Goal: Task Accomplishment & Management: Manage account settings

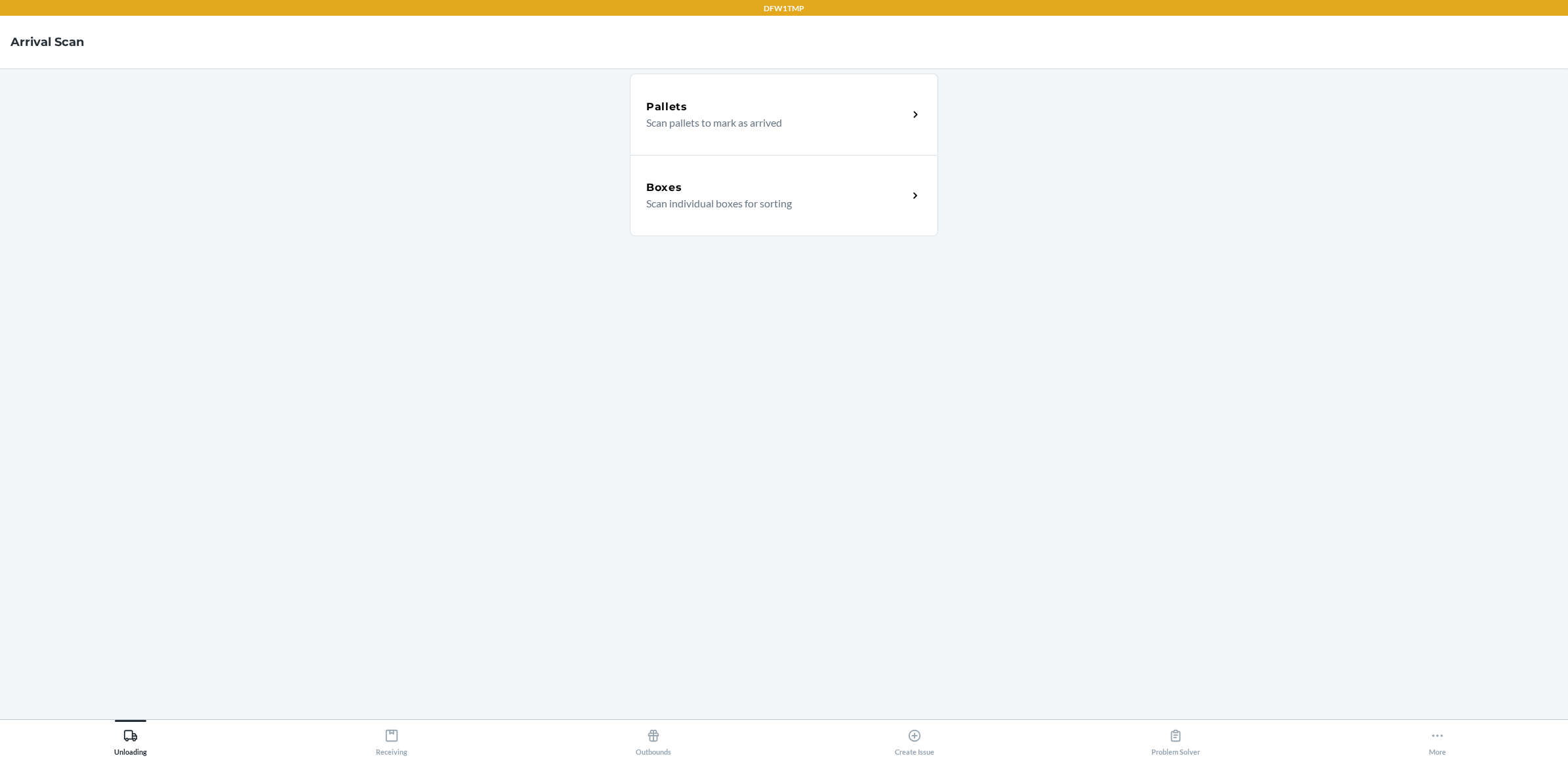
drag, startPoint x: 1245, startPoint y: 425, endPoint x: 1247, endPoint y: 481, distance: 56.0
click at [387, 735] on icon at bounding box center [392, 735] width 12 height 12
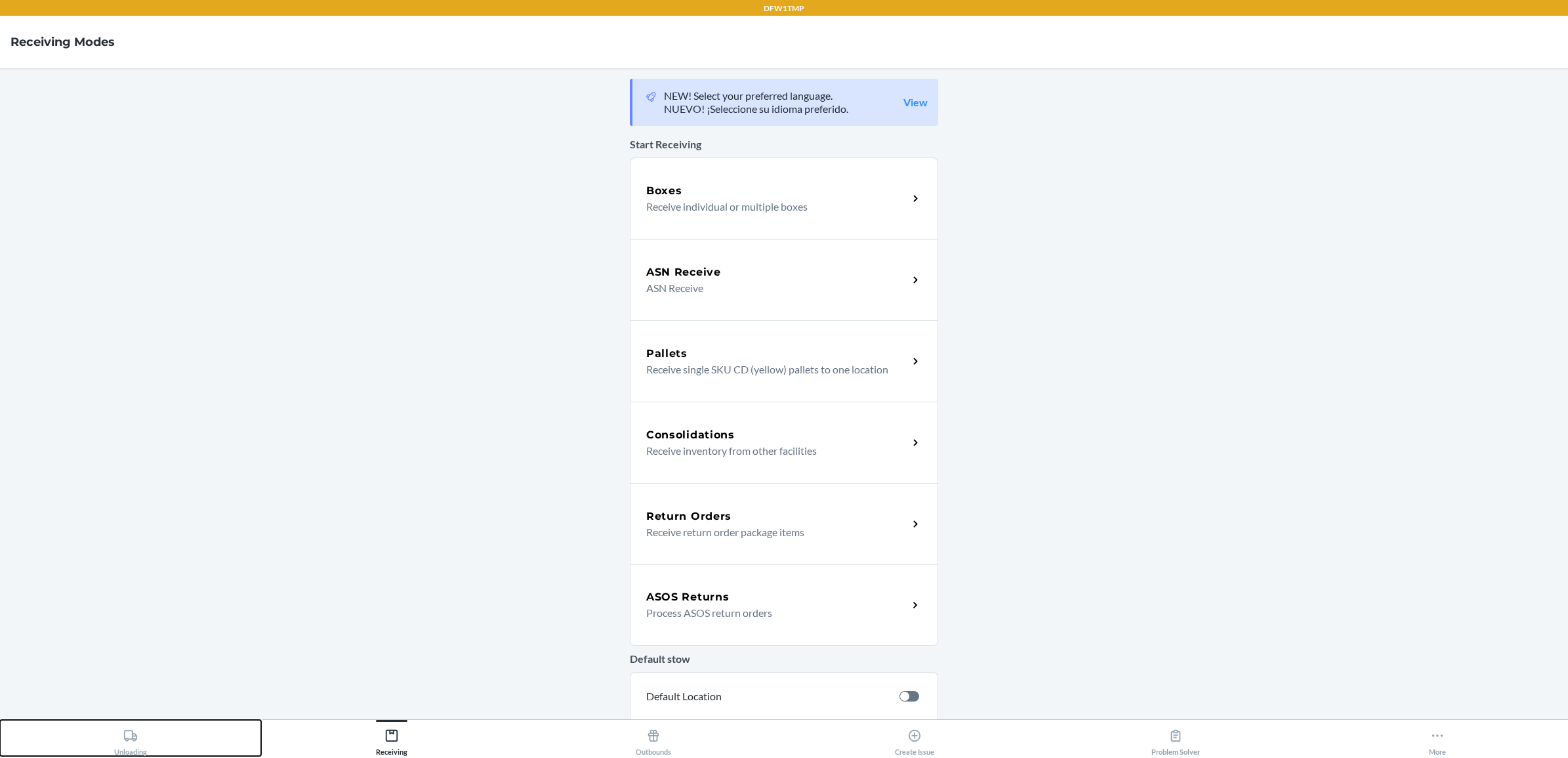
click at [132, 731] on icon at bounding box center [130, 735] width 14 height 14
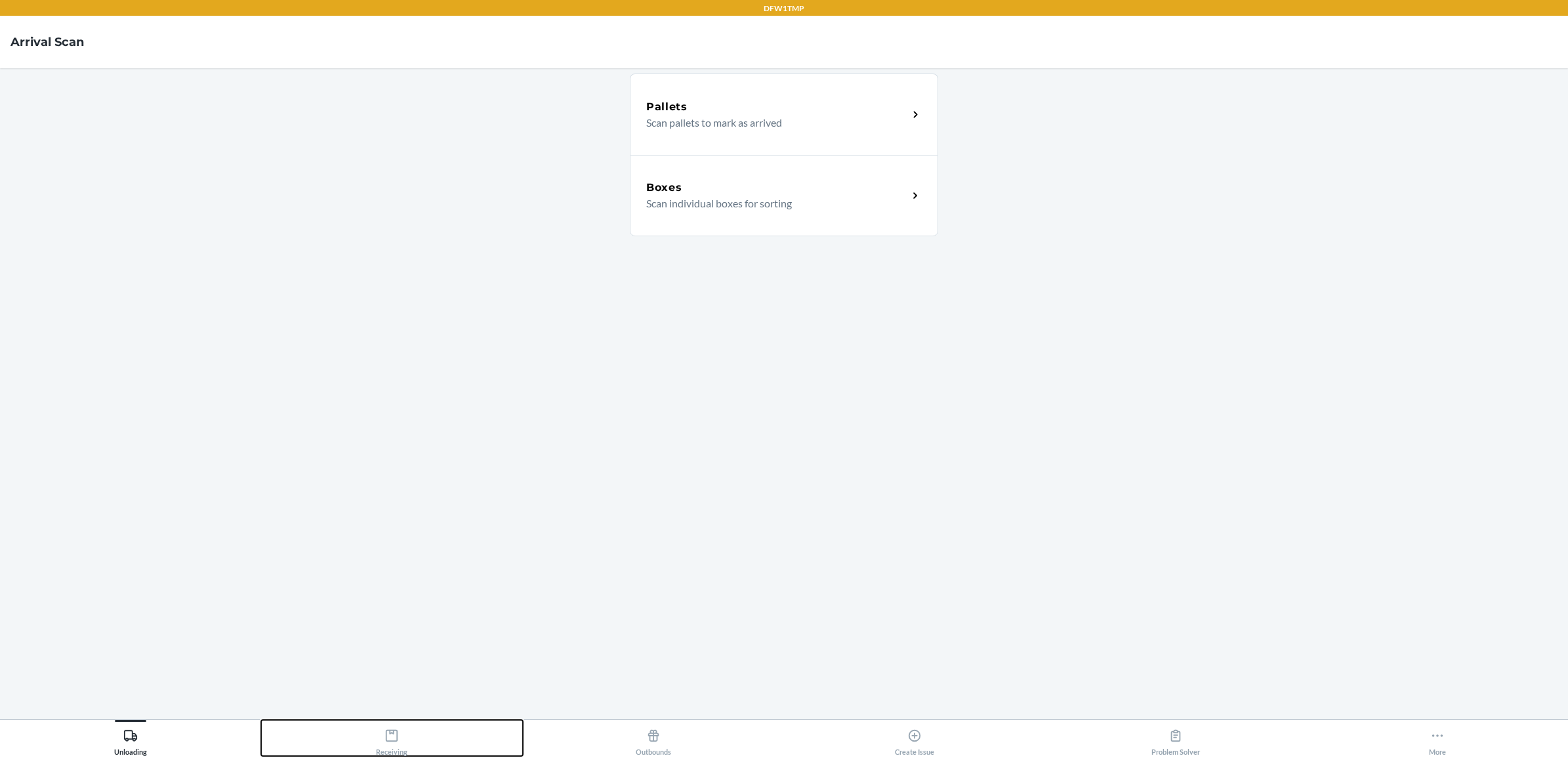
click at [372, 734] on button "Receiving" at bounding box center [392, 738] width 261 height 36
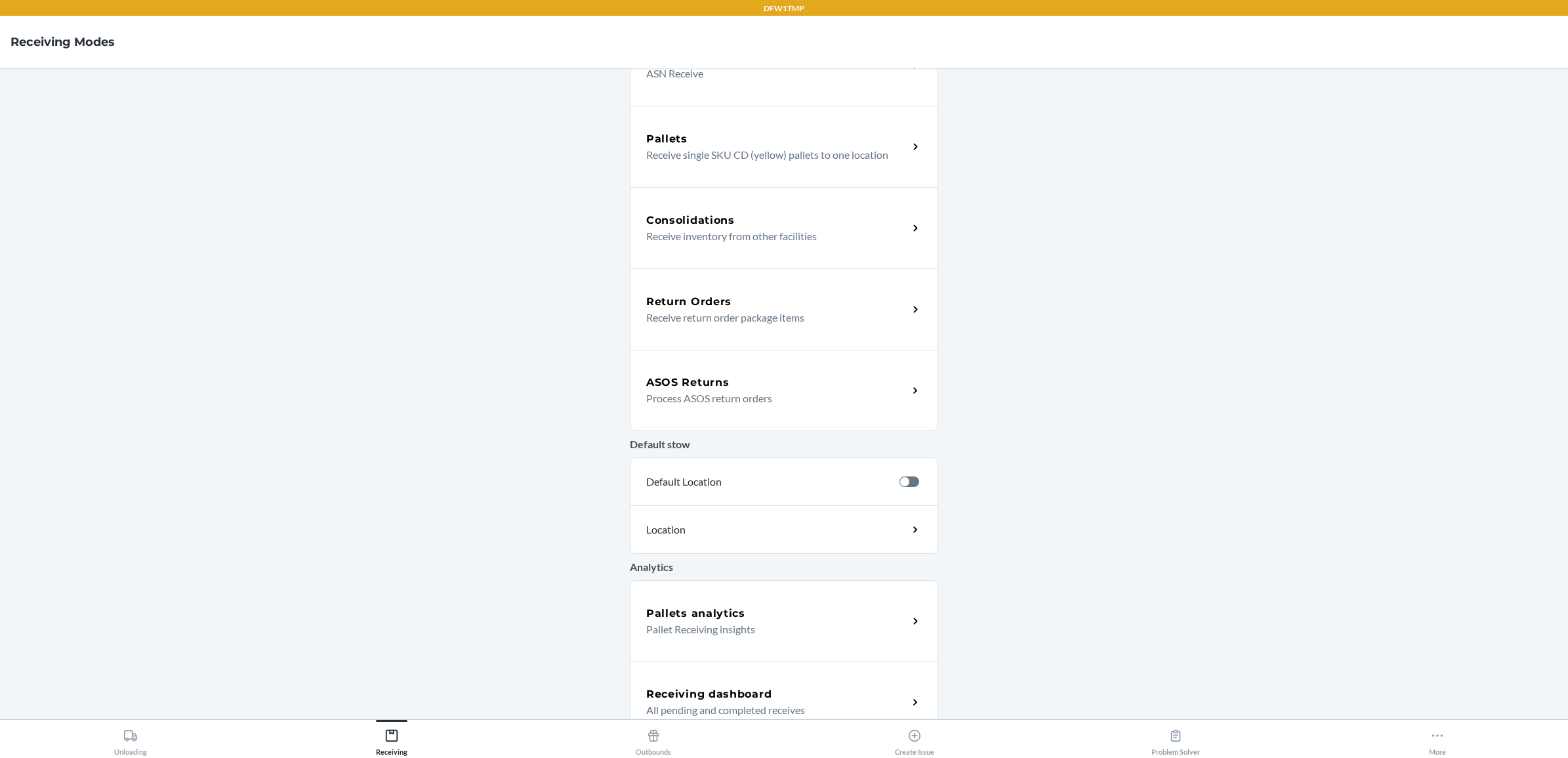
scroll to position [238, 0]
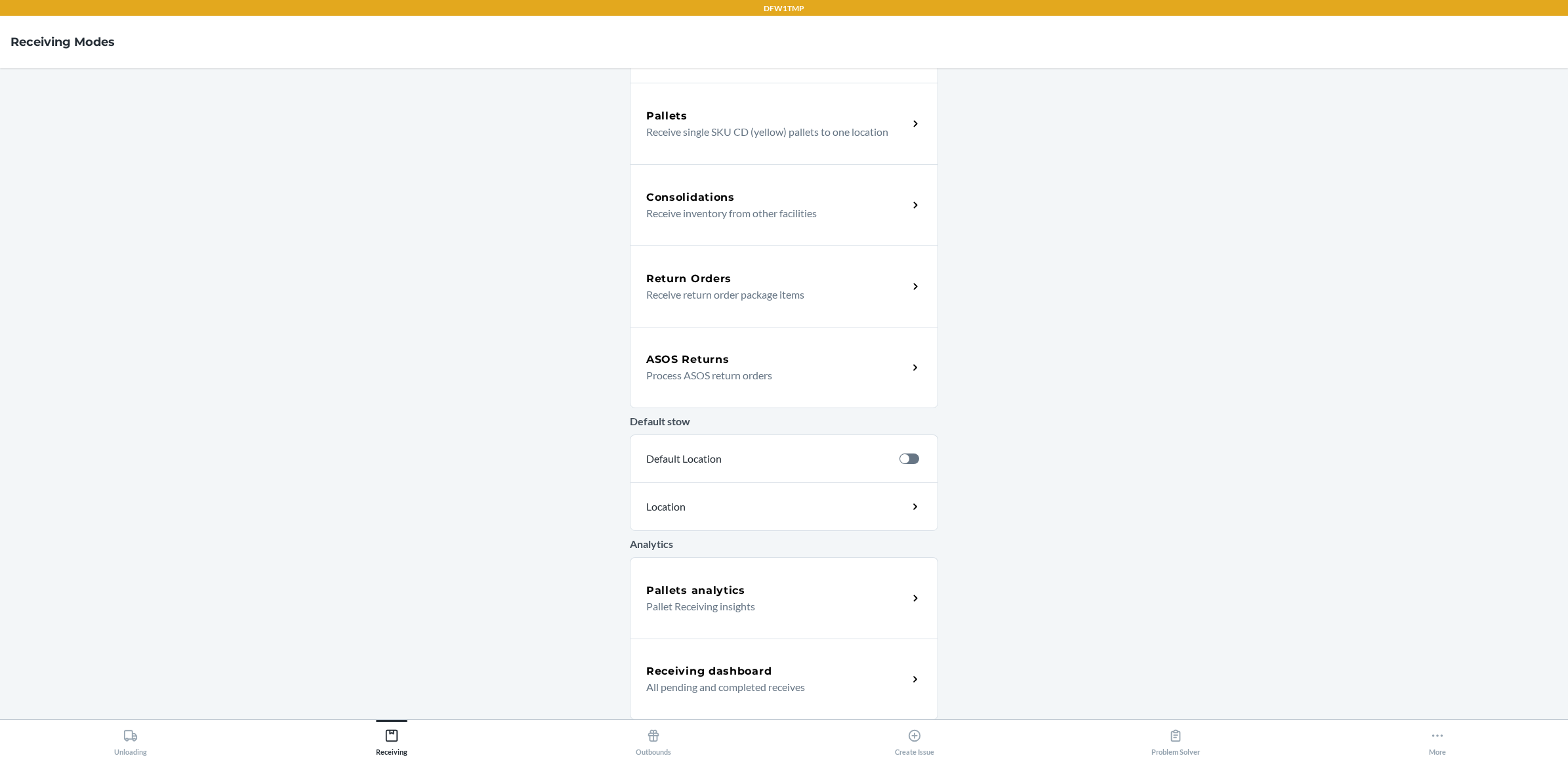
drag, startPoint x: 502, startPoint y: 378, endPoint x: 504, endPoint y: 538, distance: 160.0
drag, startPoint x: 1427, startPoint y: 745, endPoint x: 1429, endPoint y: 735, distance: 10.2
click at [1428, 745] on button "More" at bounding box center [1437, 738] width 261 height 36
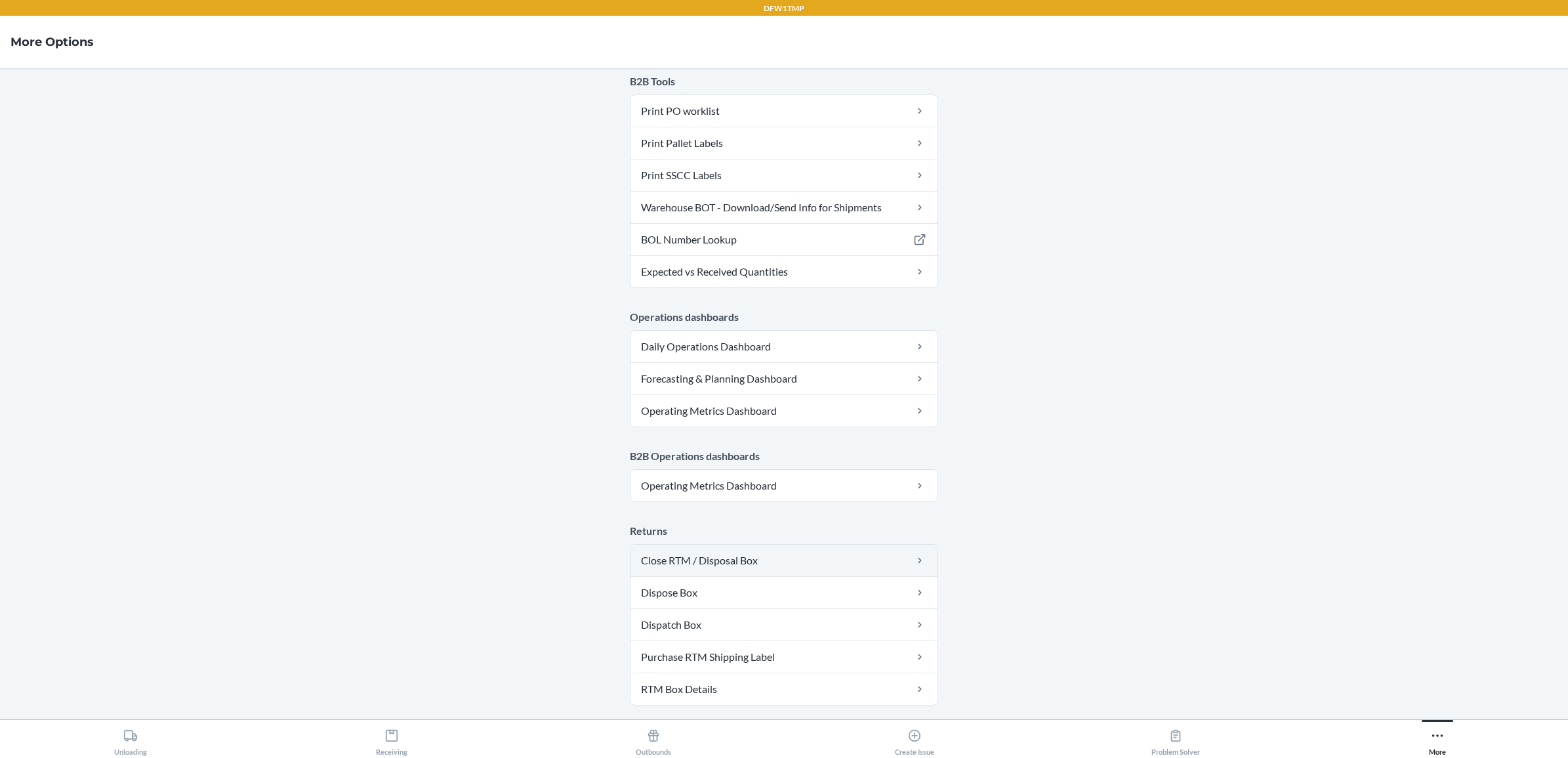
scroll to position [539, 0]
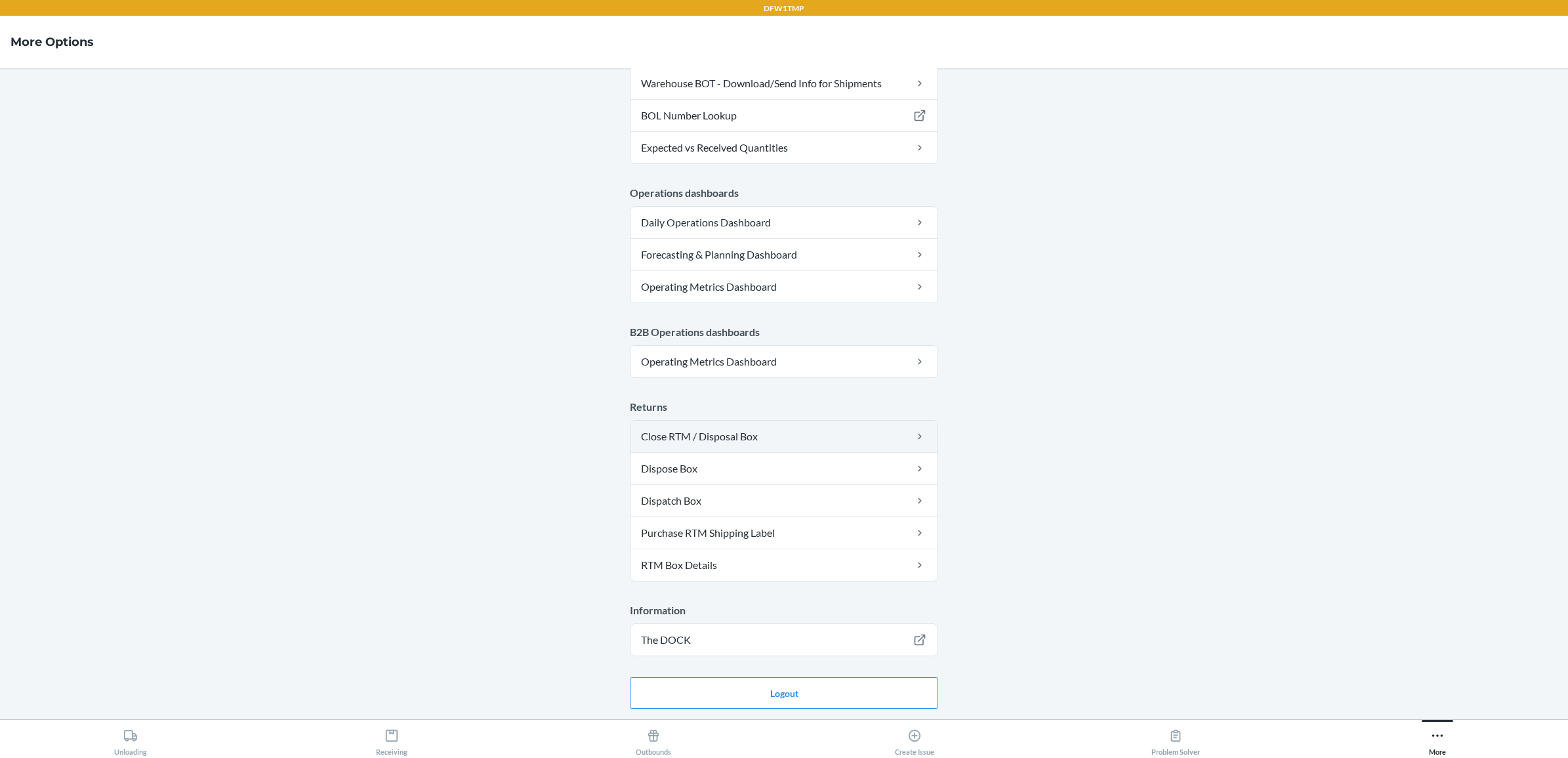
drag, startPoint x: 1208, startPoint y: 277, endPoint x: 925, endPoint y: 431, distance: 322.2
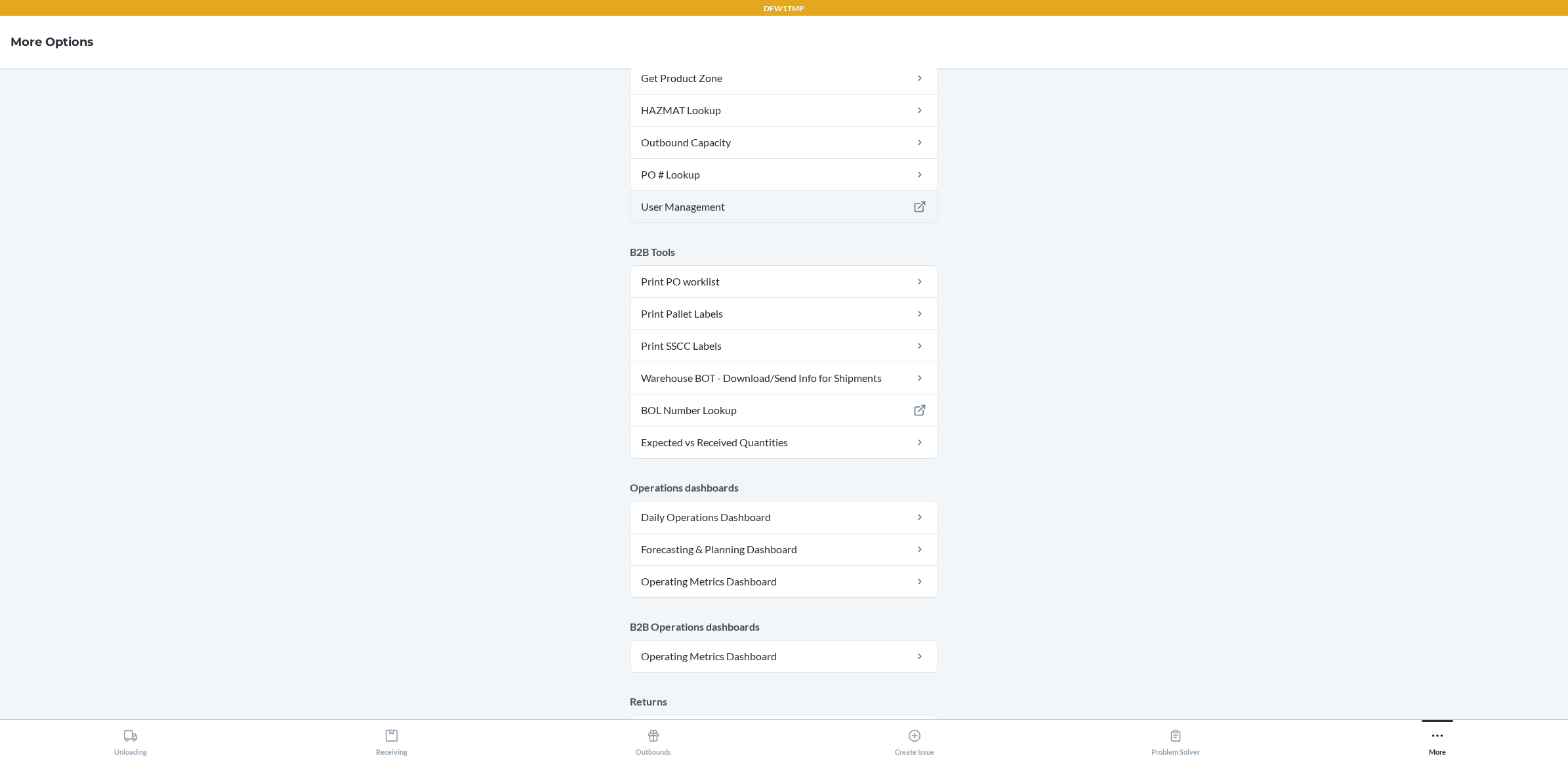
scroll to position [211, 0]
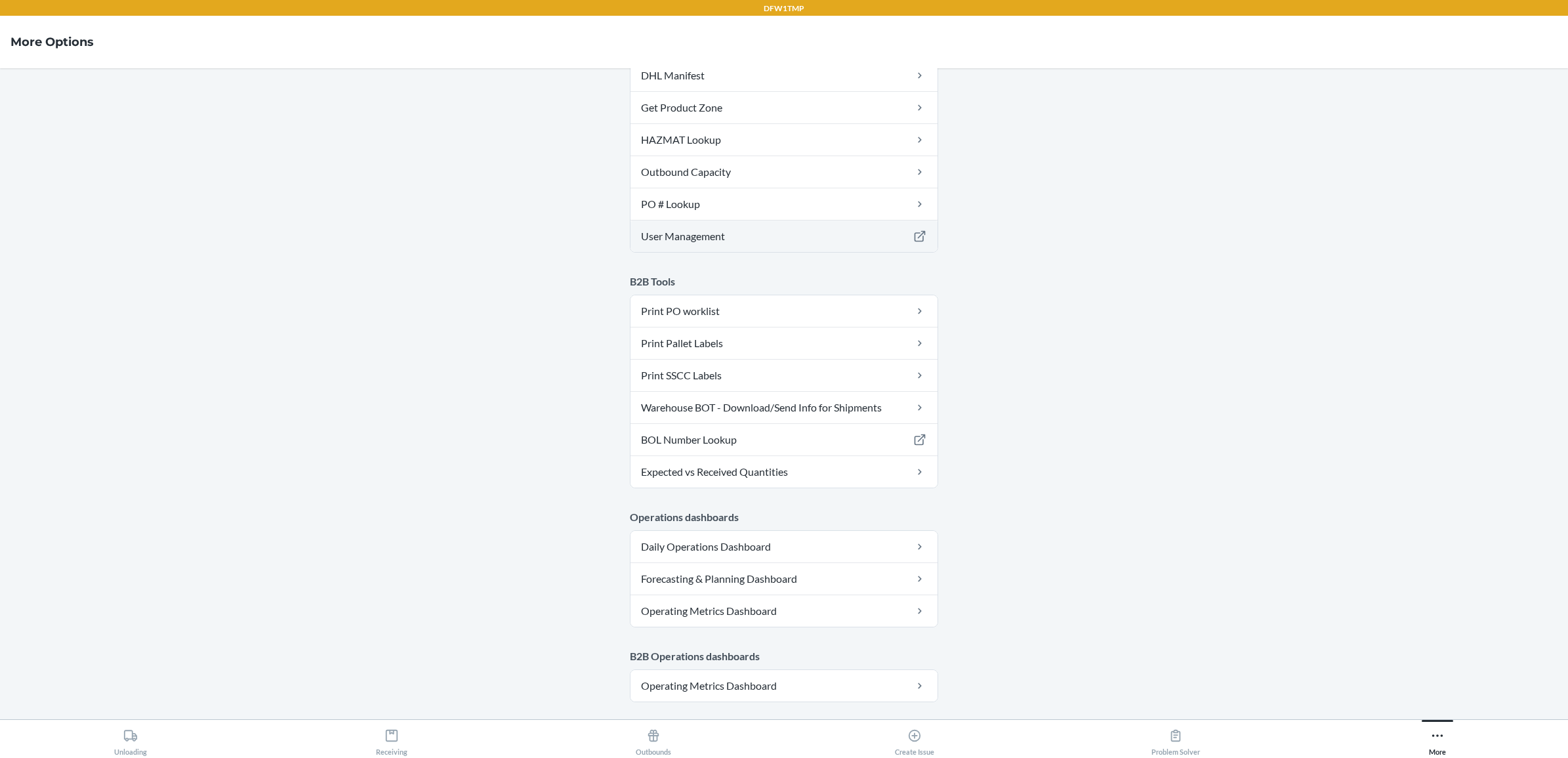
click at [843, 238] on link "User Management" at bounding box center [784, 237] width 307 height 32
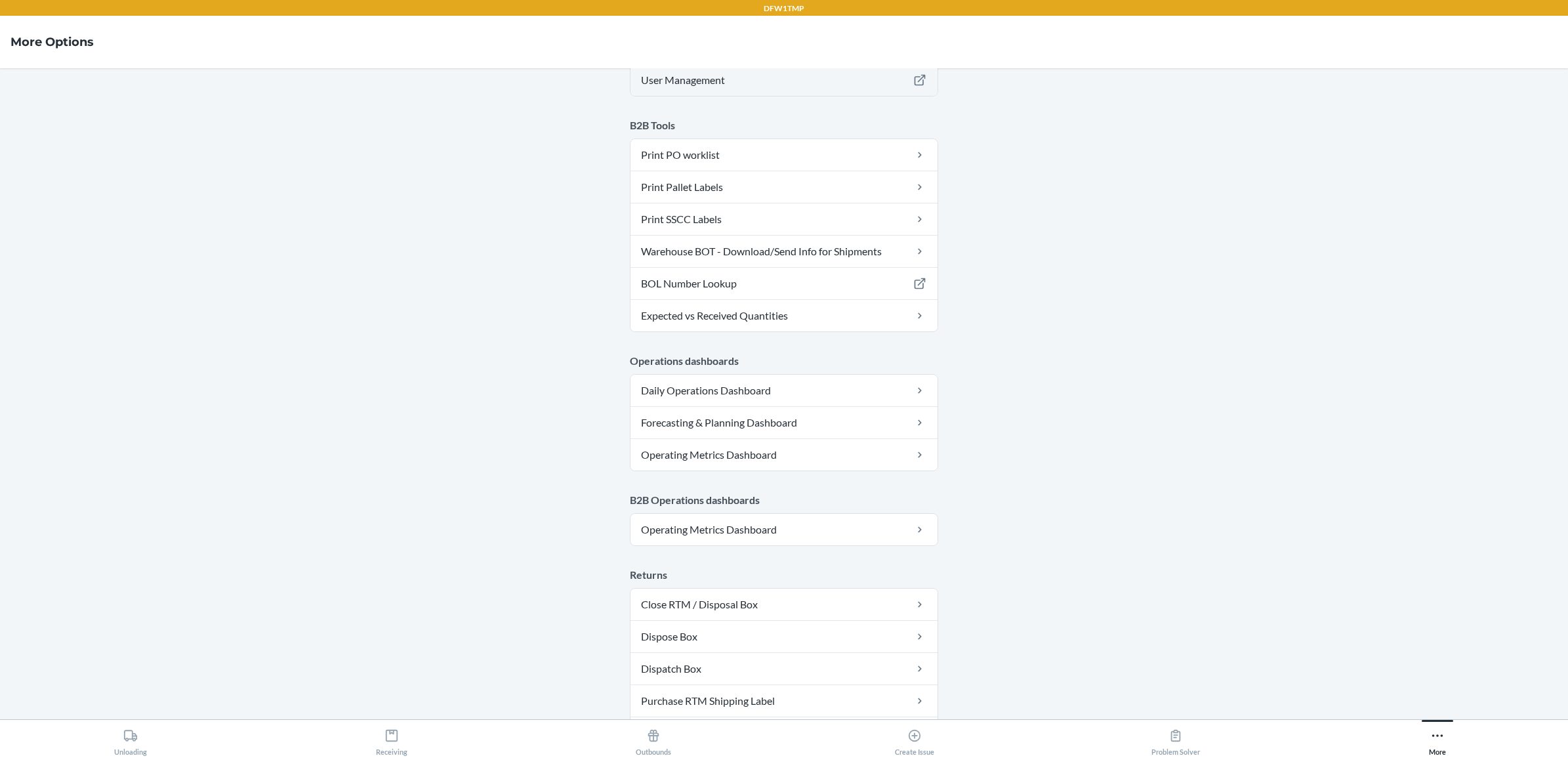
scroll to position [539, 0]
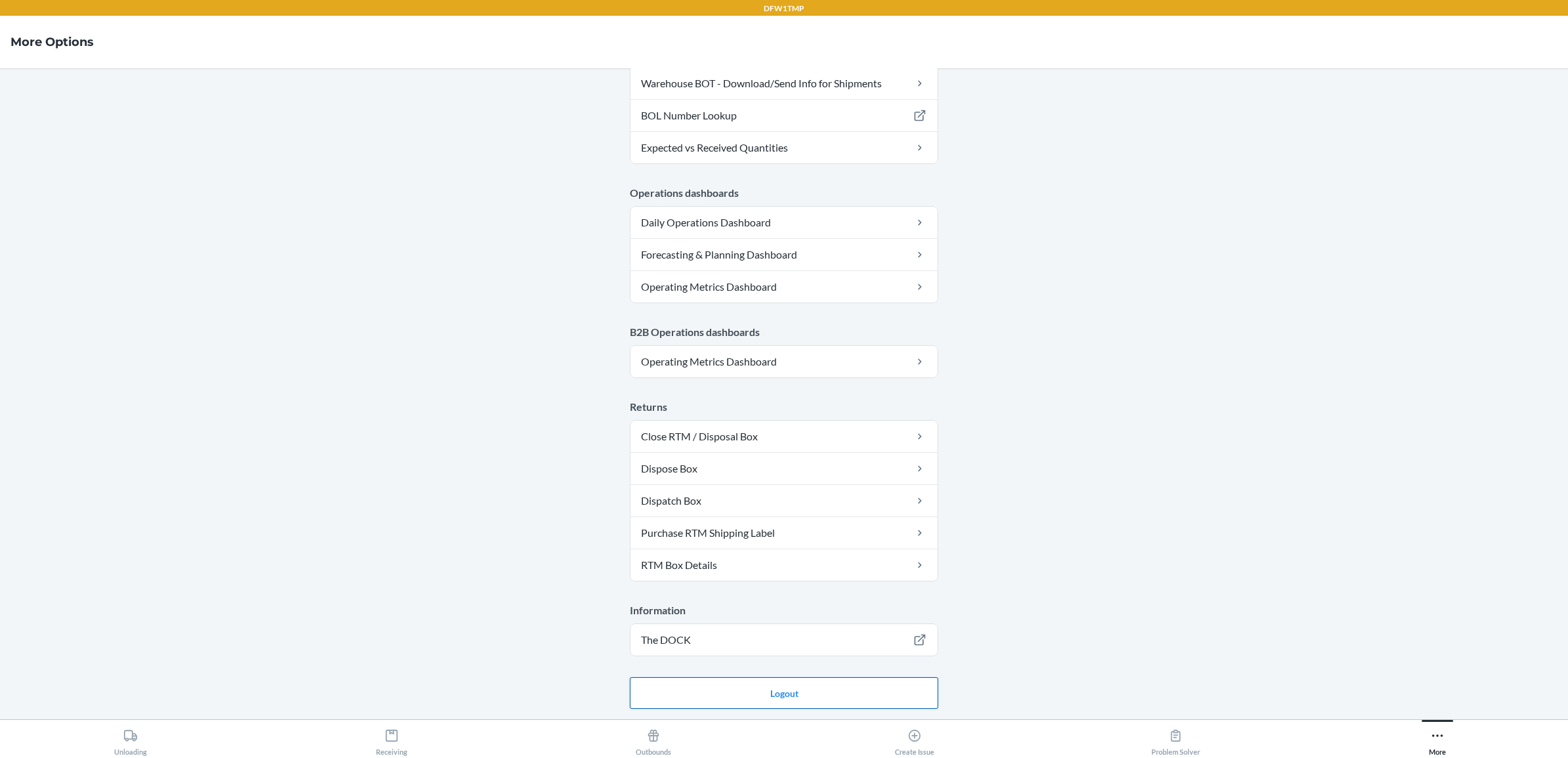
click at [714, 686] on button "Logout" at bounding box center [784, 693] width 308 height 32
